Goal: Transaction & Acquisition: Book appointment/travel/reservation

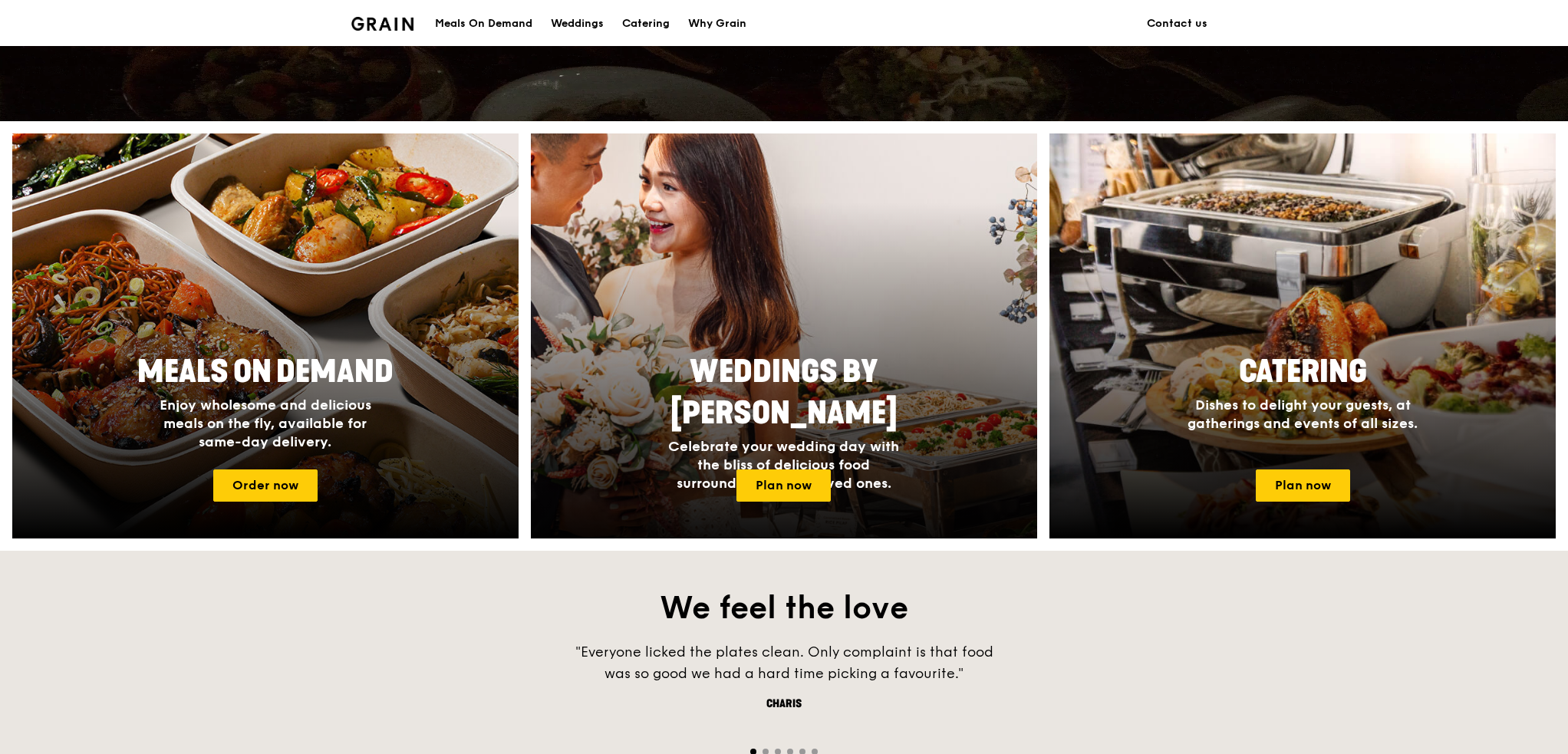
scroll to position [538, 0]
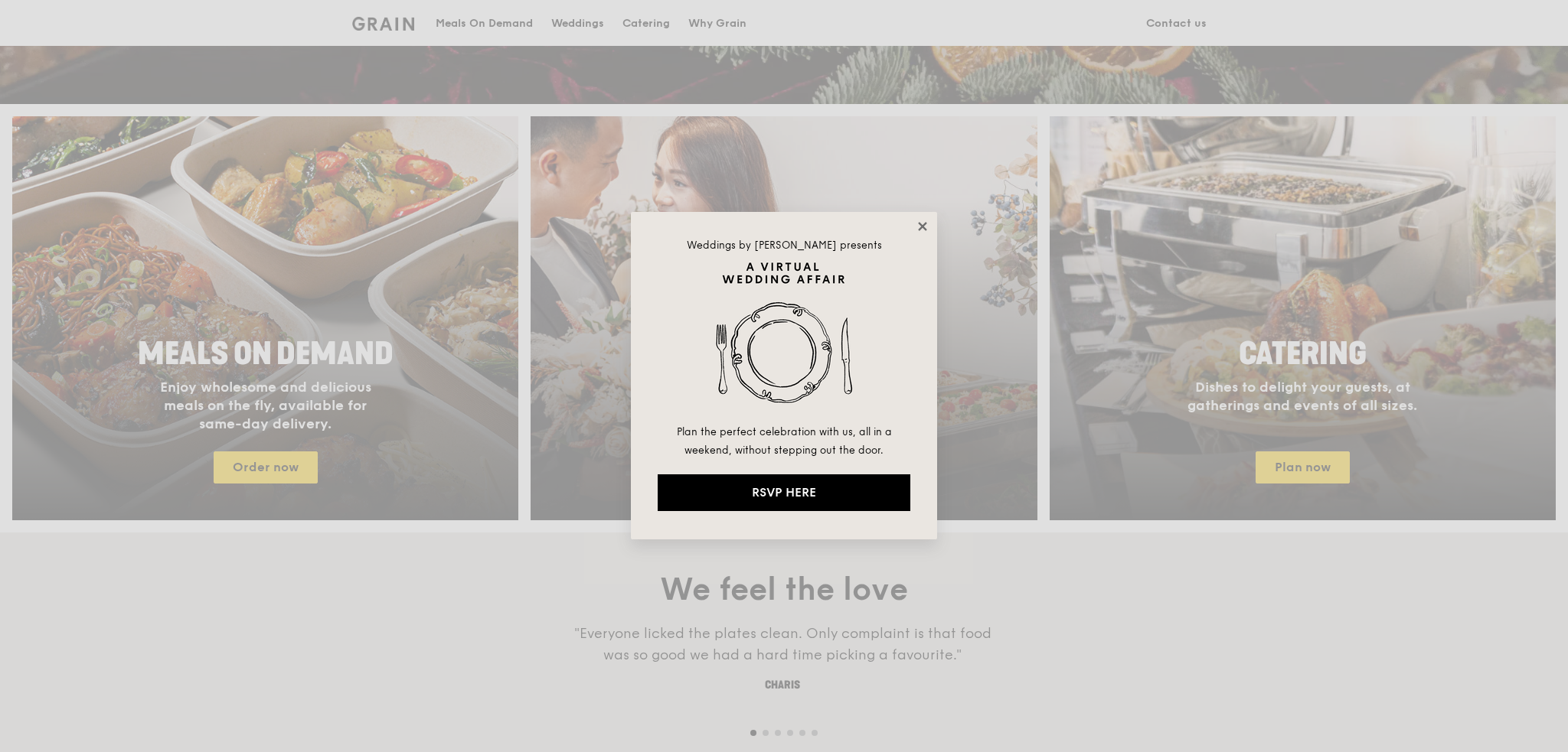
click at [928, 223] on icon at bounding box center [922, 226] width 13 height 13
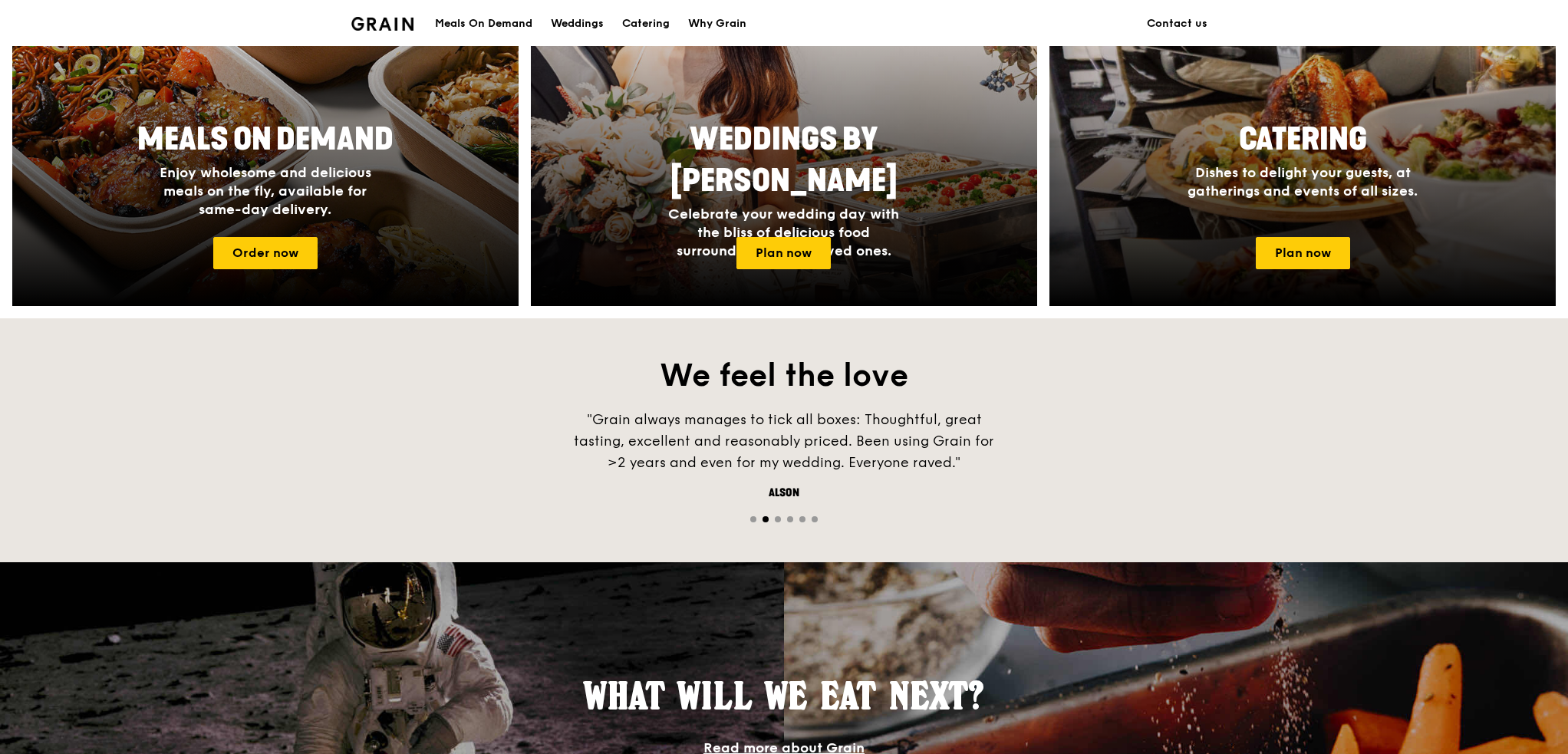
scroll to position [767, 0]
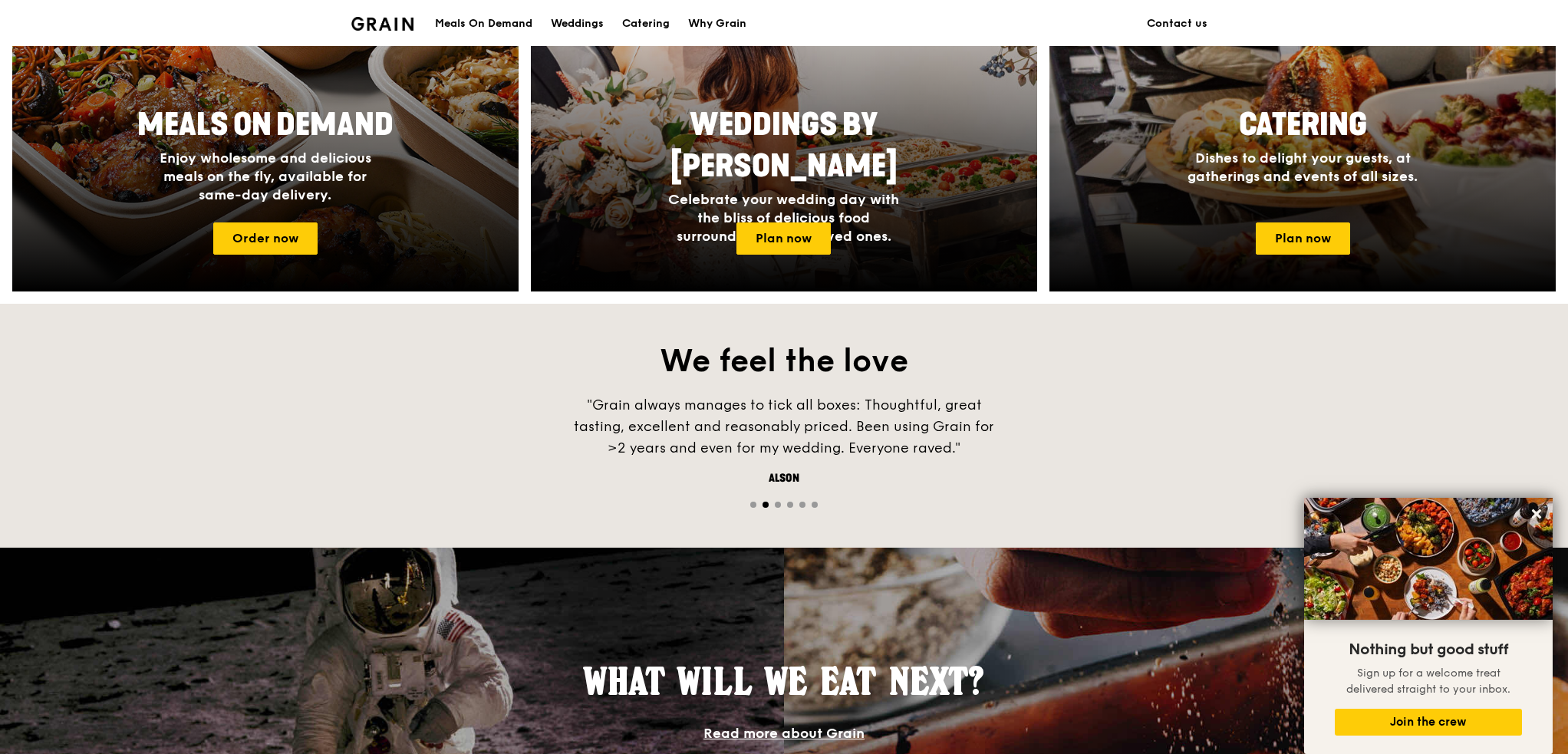
click at [750, 506] on div at bounding box center [784, 503] width 1568 height 14
click at [754, 506] on span "Go to slide 1" at bounding box center [753, 505] width 6 height 6
click at [823, 505] on div at bounding box center [784, 503] width 1568 height 14
click at [819, 505] on div at bounding box center [784, 503] width 1568 height 14
click at [817, 505] on span "Go to slide 6" at bounding box center [814, 505] width 6 height 6
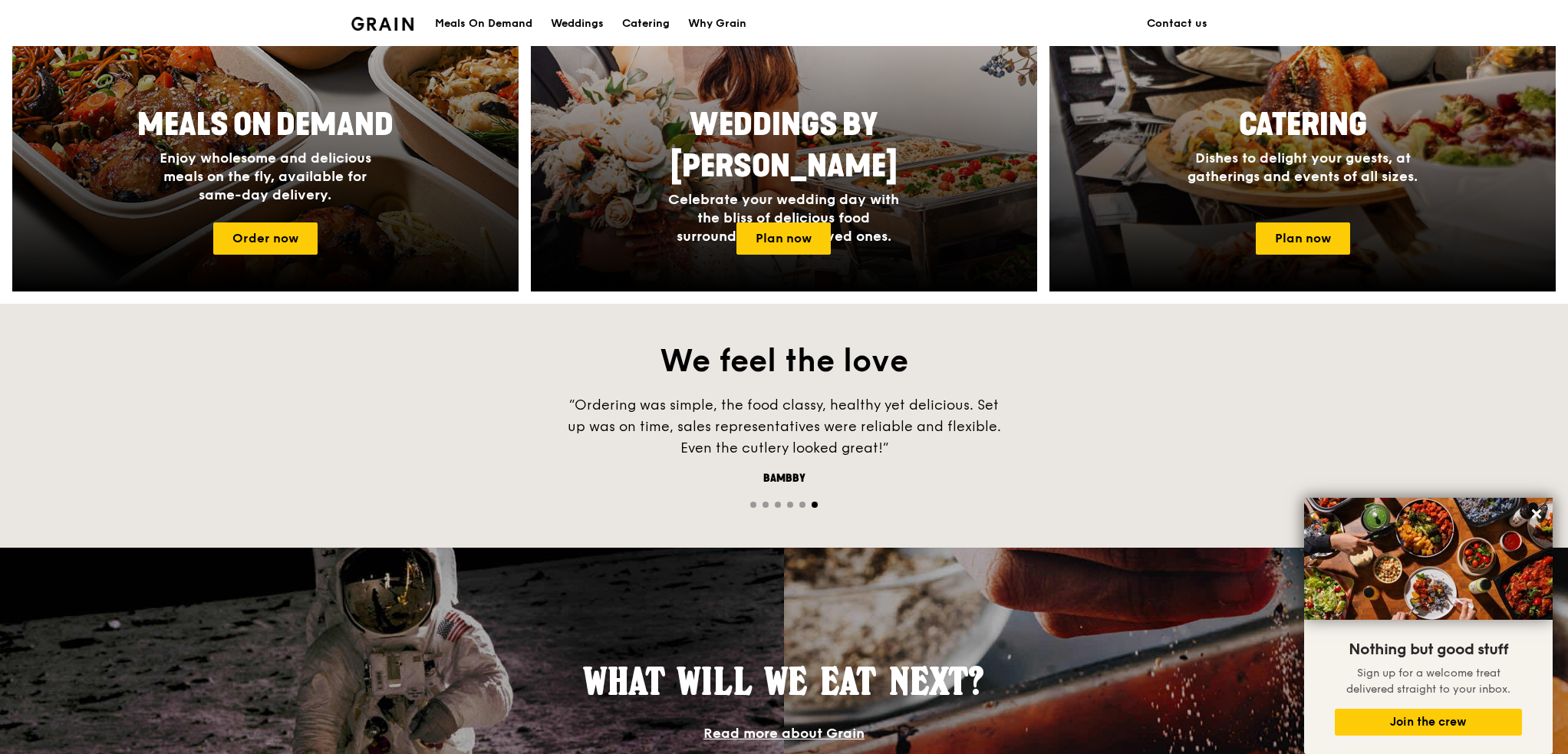
click at [802, 503] on span "Go to slide 5" at bounding box center [803, 505] width 6 height 6
click at [785, 503] on div at bounding box center [784, 503] width 1568 height 14
click at [786, 503] on div at bounding box center [784, 503] width 1568 height 14
click at [787, 503] on span "Go to slide 4" at bounding box center [790, 505] width 6 height 6
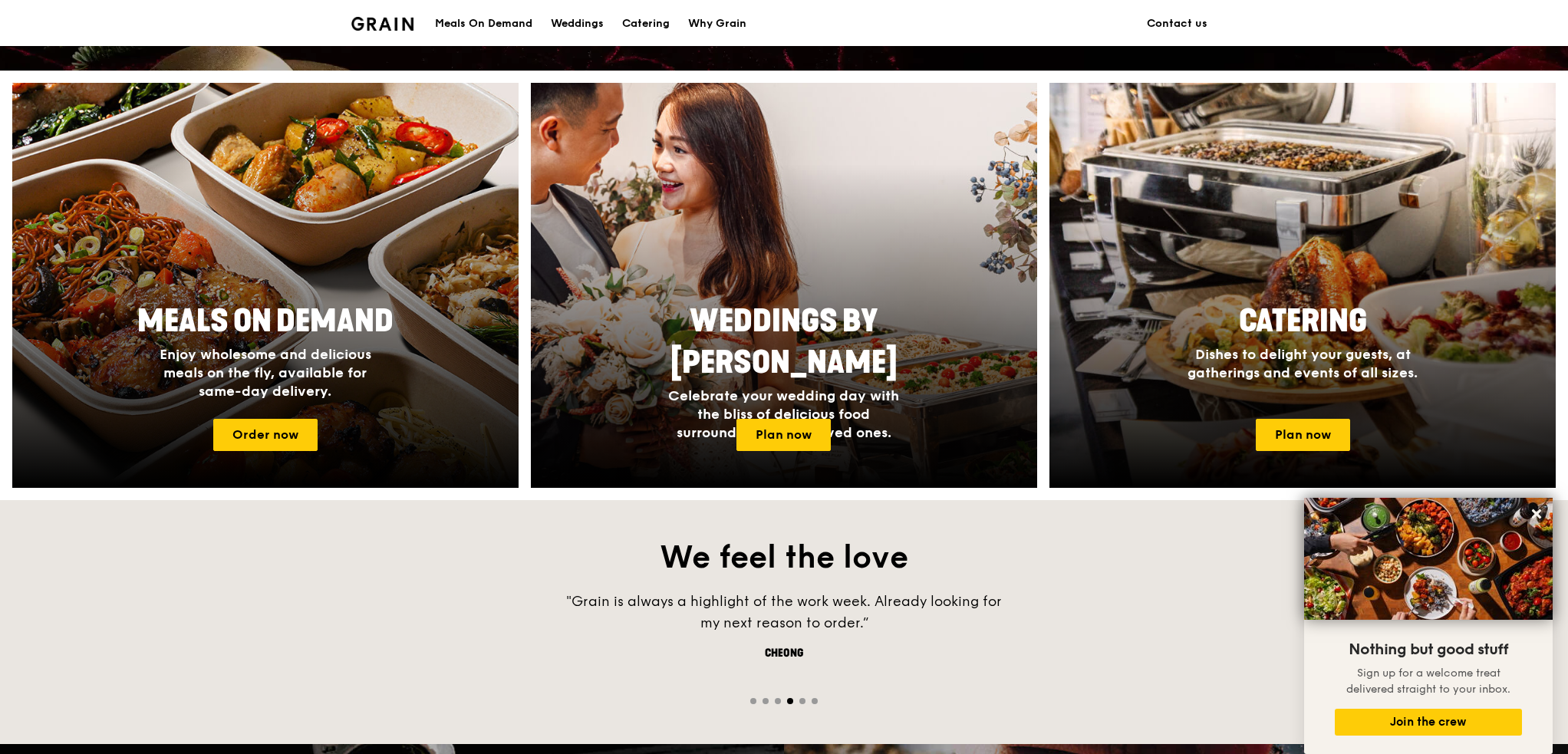
scroll to position [538, 0]
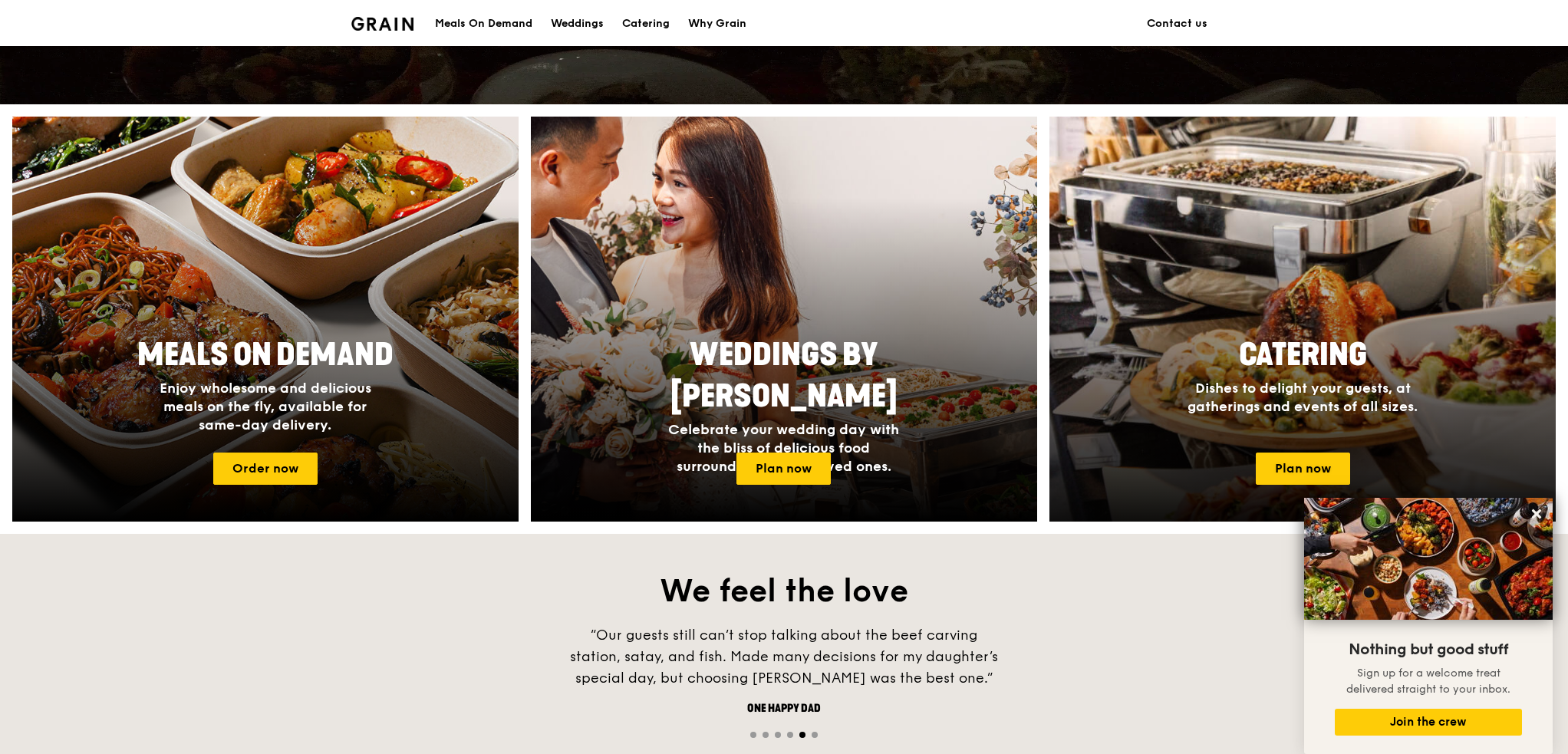
click at [1288, 384] on span "Dishes to delight your guests, at gatherings and events of all sizes." at bounding box center [1302, 397] width 230 height 36
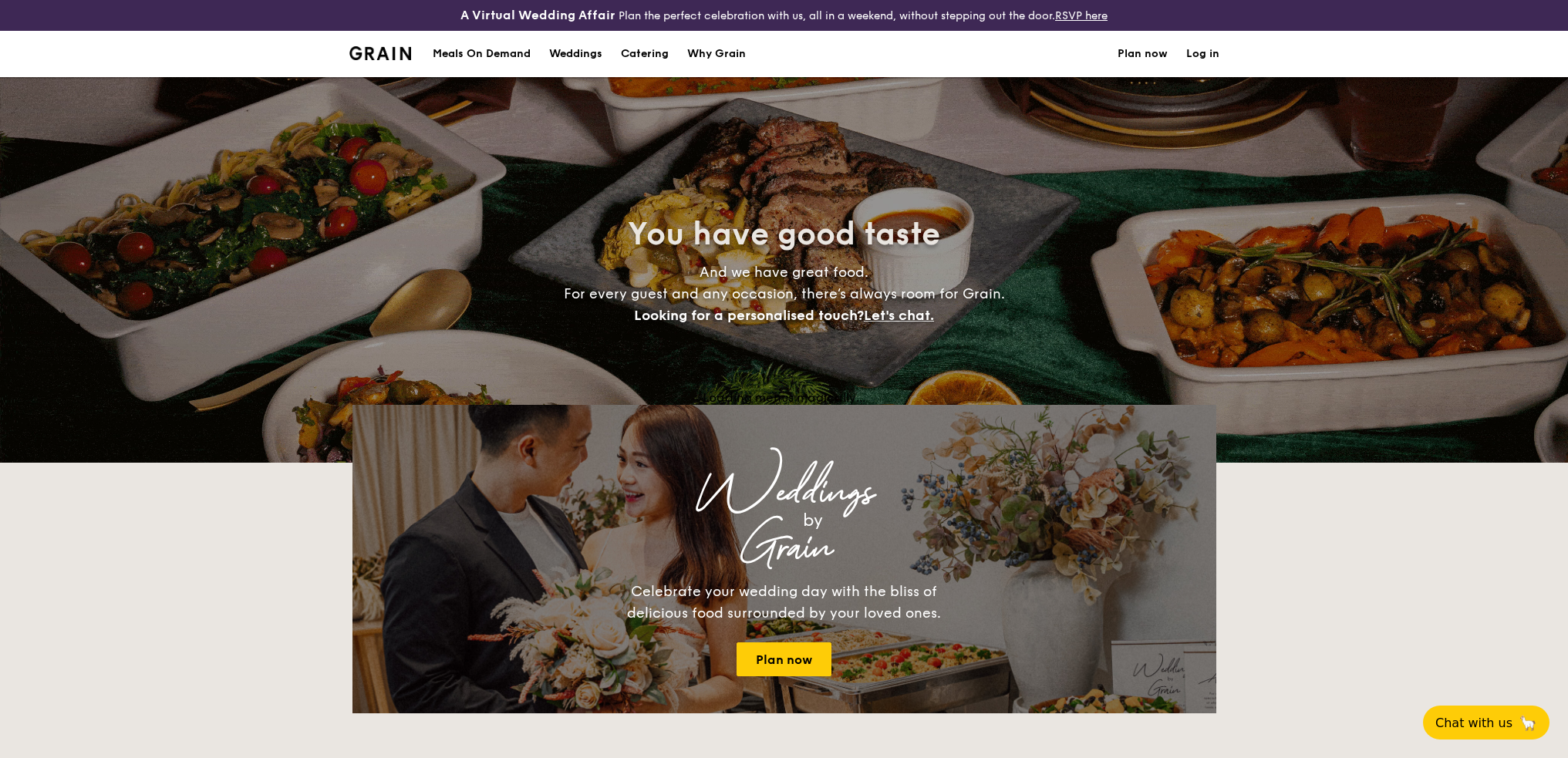
select select
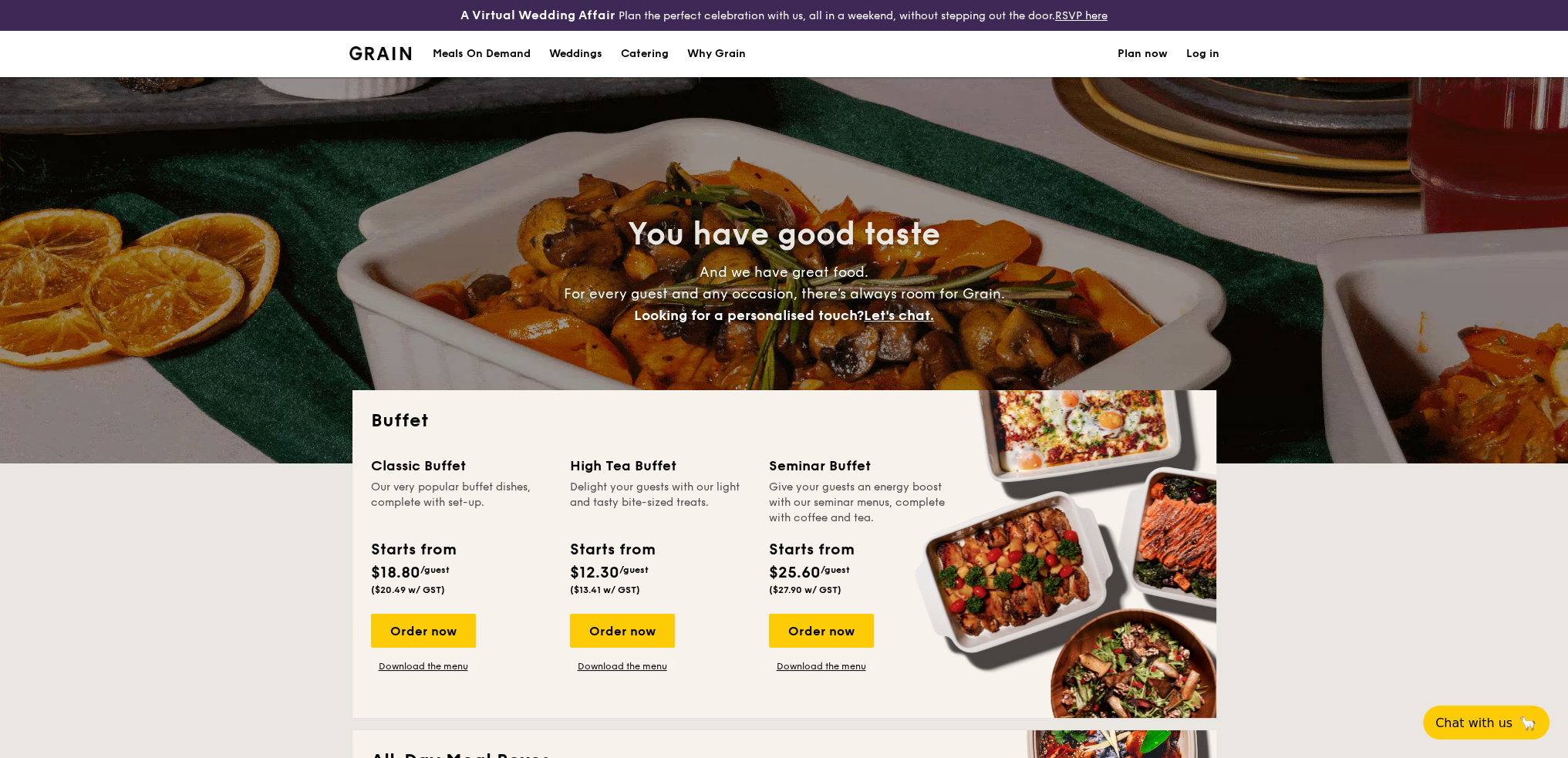
scroll to position [57, 0]
